Goal: Check status: Check status

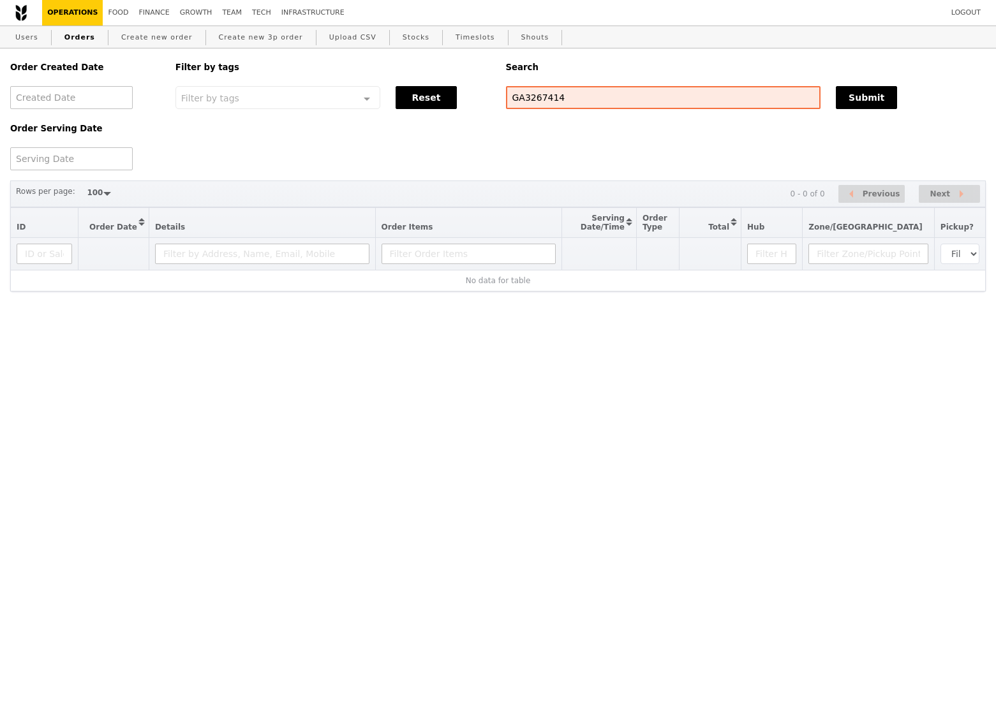
select select "100"
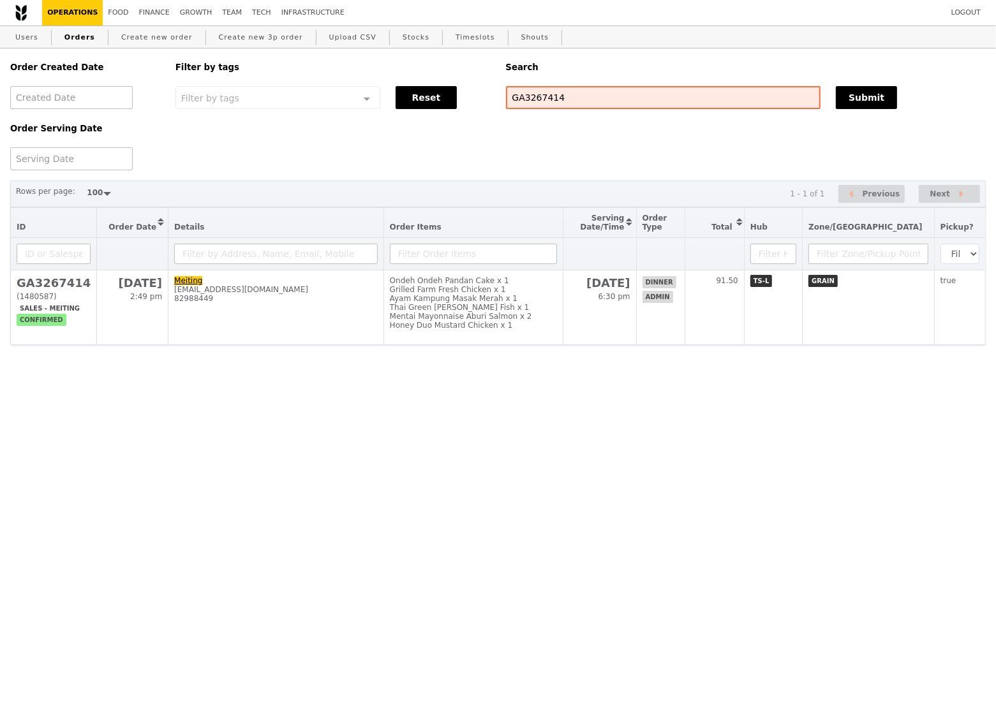
click at [568, 156] on div "Order Created Date Order Serving Date Filter by tags Filter by tags Meal_Plan W…" at bounding box center [498, 109] width 991 height 122
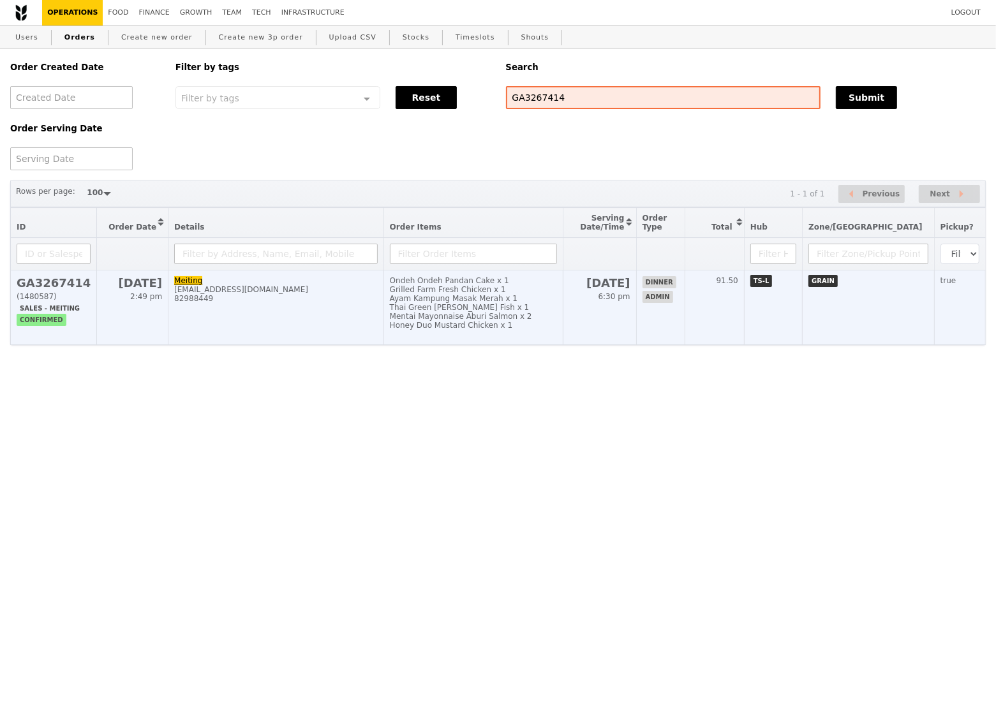
click at [557, 306] on div "Thai Green [PERSON_NAME] Fish x 1" at bounding box center [473, 307] width 167 height 9
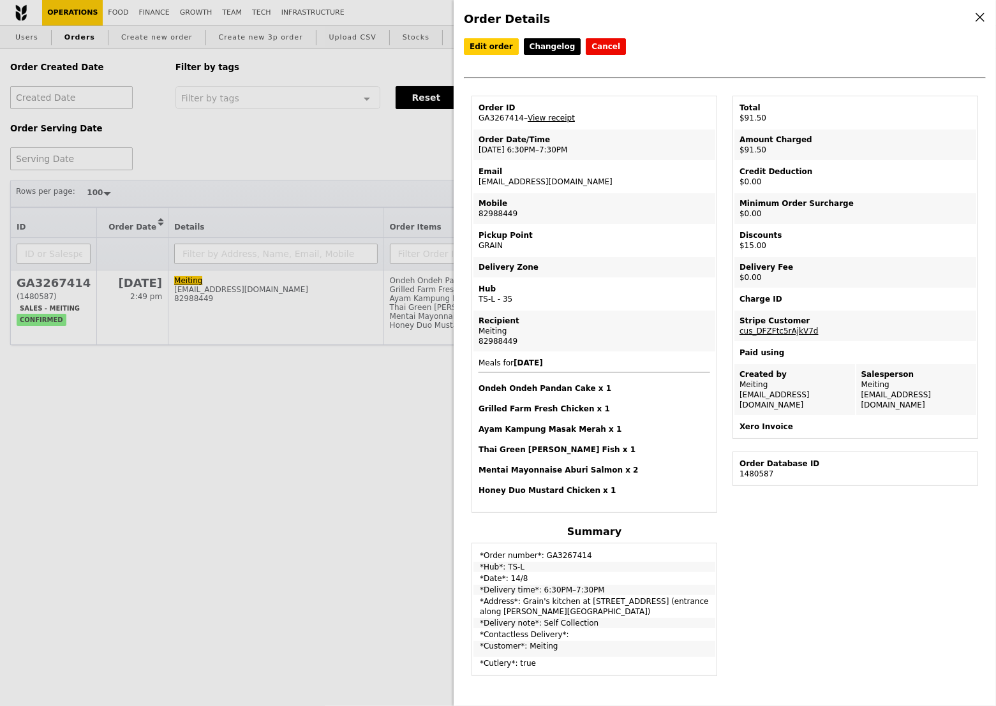
click at [611, 265] on div "Delivery Zone" at bounding box center [594, 267] width 232 height 10
click at [634, 257] on td "Delivery Zone" at bounding box center [594, 267] width 242 height 20
click at [371, 173] on div "Order Details Edit order Changelog Cancel Order ID GA3267414 – View receipt Ord…" at bounding box center [498, 353] width 996 height 706
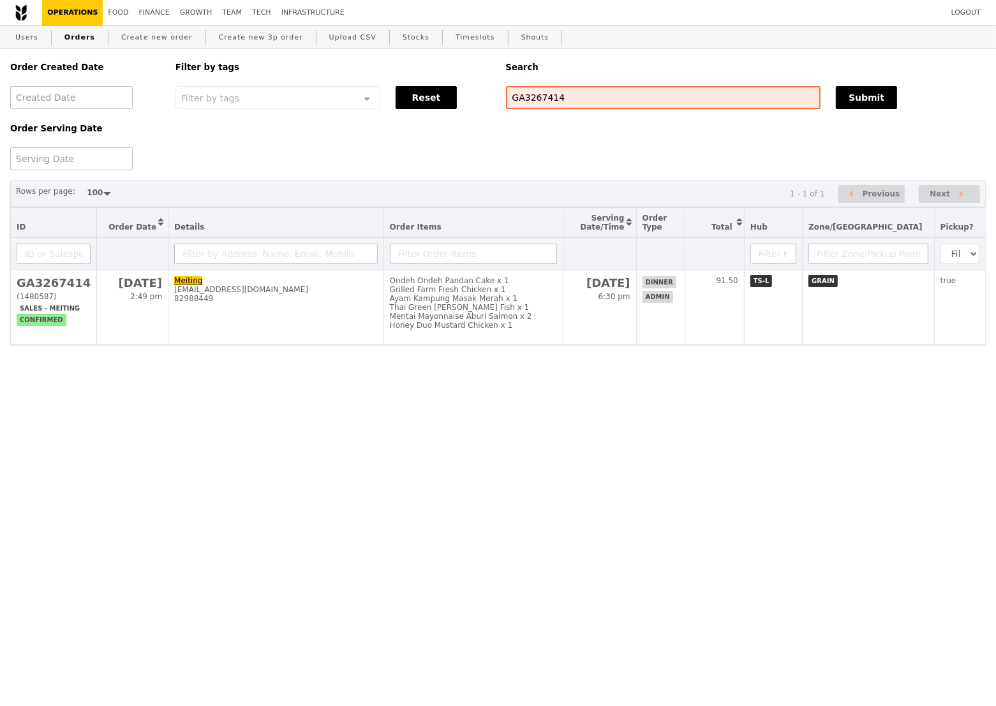
click at [436, 154] on div "Order Created Date Order Serving Date Filter by tags Filter by tags Meal_Plan W…" at bounding box center [498, 109] width 991 height 122
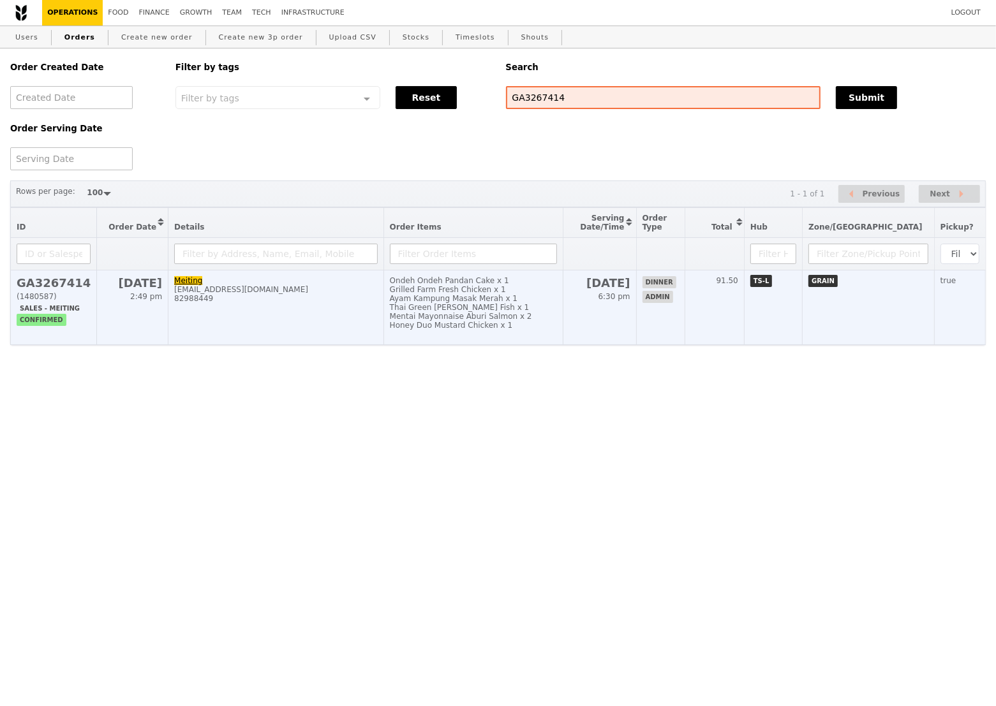
click at [480, 299] on div "Ayam Kampung Masak Merah x 1" at bounding box center [473, 298] width 167 height 9
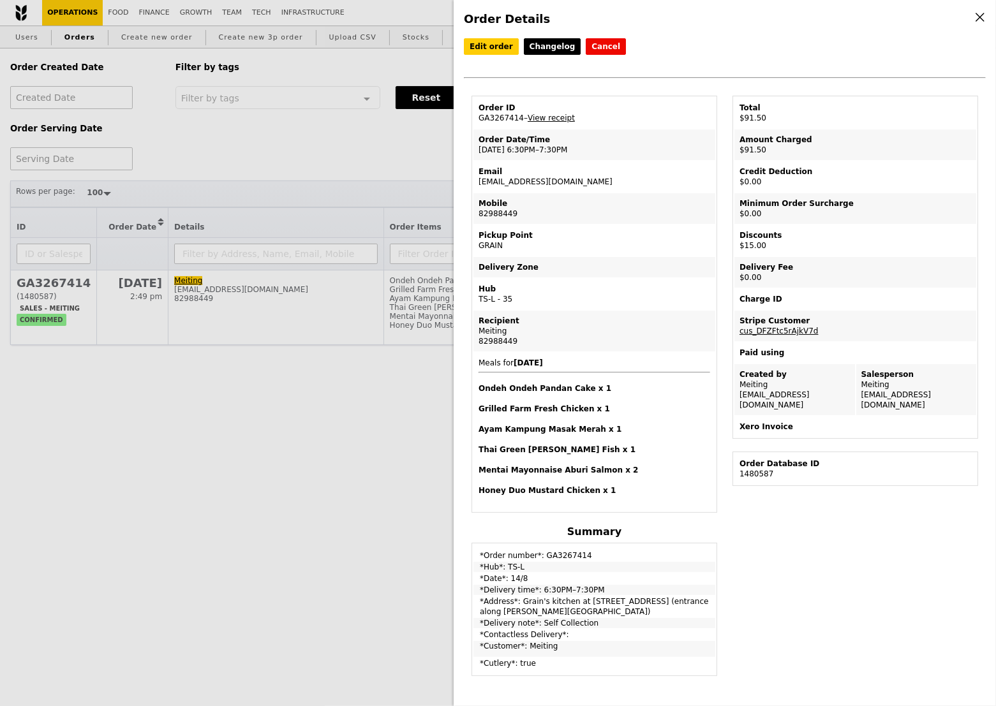
click at [640, 316] on div "Recipient" at bounding box center [594, 321] width 232 height 10
click at [630, 250] on td "Pickup Point GRAIN" at bounding box center [594, 240] width 242 height 31
click at [671, 366] on td "Meals for [DATE] Ondeh Ondeh Pandan Cake x 1 Grilled Farm Fresh Chicken x 1 Aya…" at bounding box center [594, 432] width 242 height 158
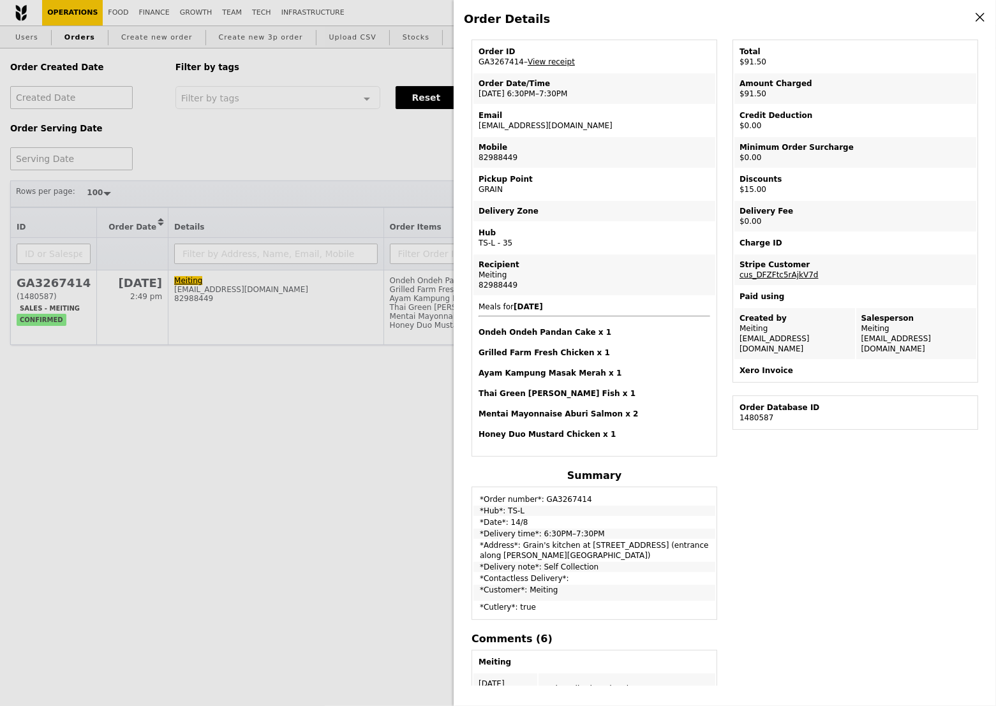
scroll to position [59, 0]
